Goal: Information Seeking & Learning: Learn about a topic

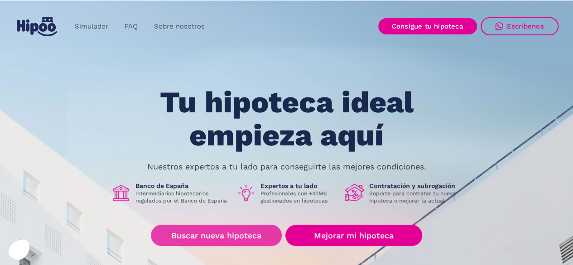
click at [242, 231] on link "Buscar nueva hipoteca" at bounding box center [216, 235] width 131 height 21
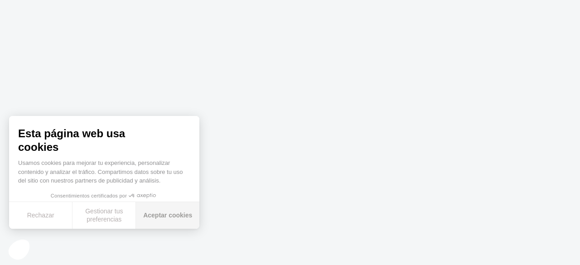
click at [151, 213] on button "Aceptar cookies" at bounding box center [167, 215] width 63 height 27
